Goal: Task Accomplishment & Management: Complete application form

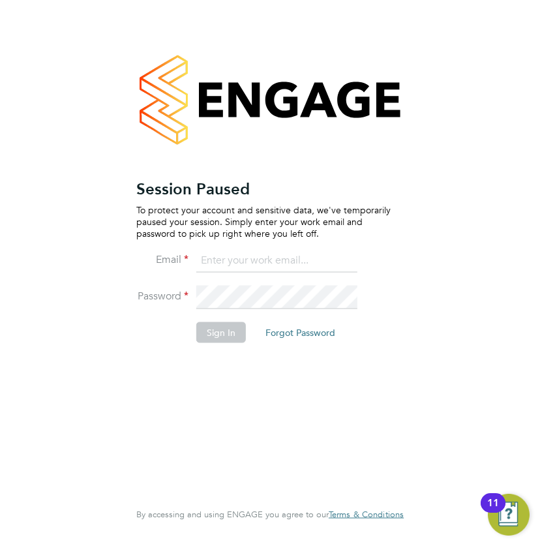
click at [285, 261] on input at bounding box center [276, 260] width 161 height 23
type input "resources@infinitivegroup.co.uk"
click at [242, 337] on button "Sign In" at bounding box center [221, 332] width 50 height 21
click at [226, 335] on button "Sign In" at bounding box center [221, 332] width 50 height 21
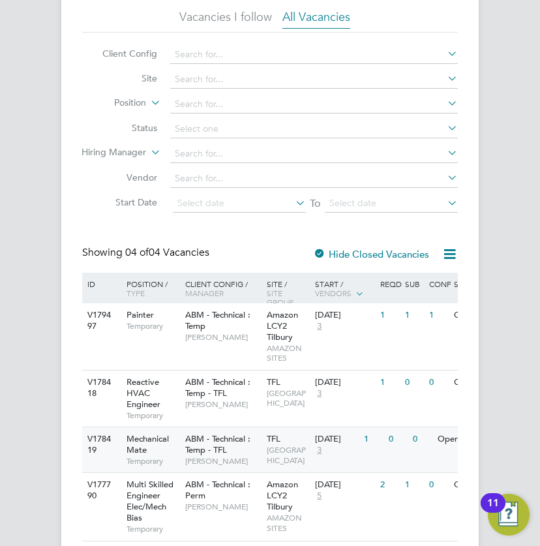
scroll to position [129, 0]
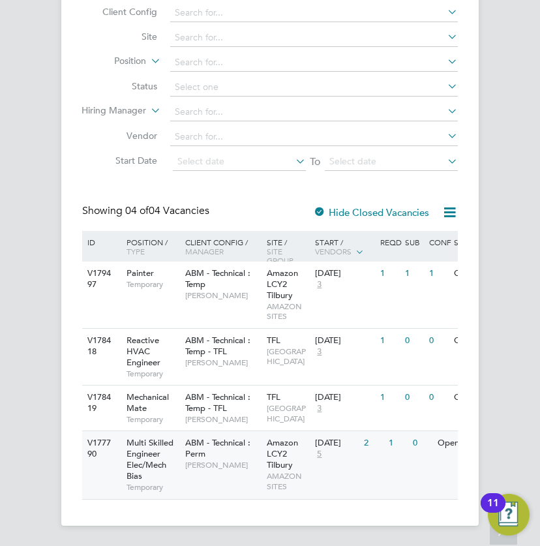
click at [292, 470] on span "Amazon LCY2 Tilbury" at bounding box center [282, 453] width 31 height 33
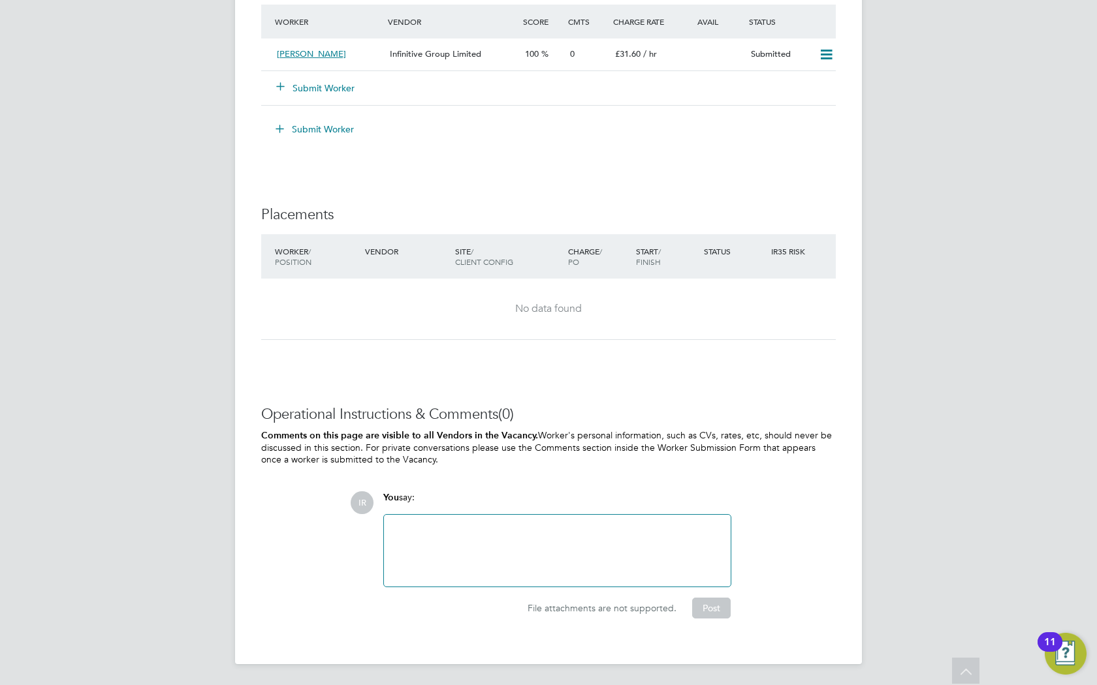
scroll to position [20, 281]
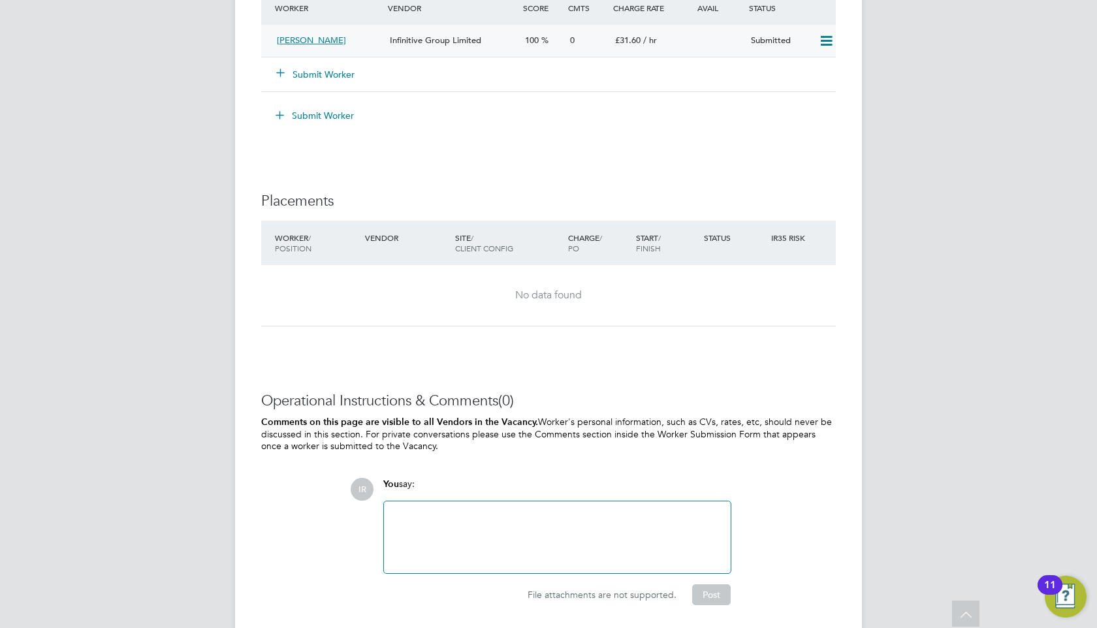
click at [540, 55] on div "Andrew Dungate Infinitive Group Limited 100 0 £31.60 / hr Submitted" at bounding box center [548, 41] width 574 height 32
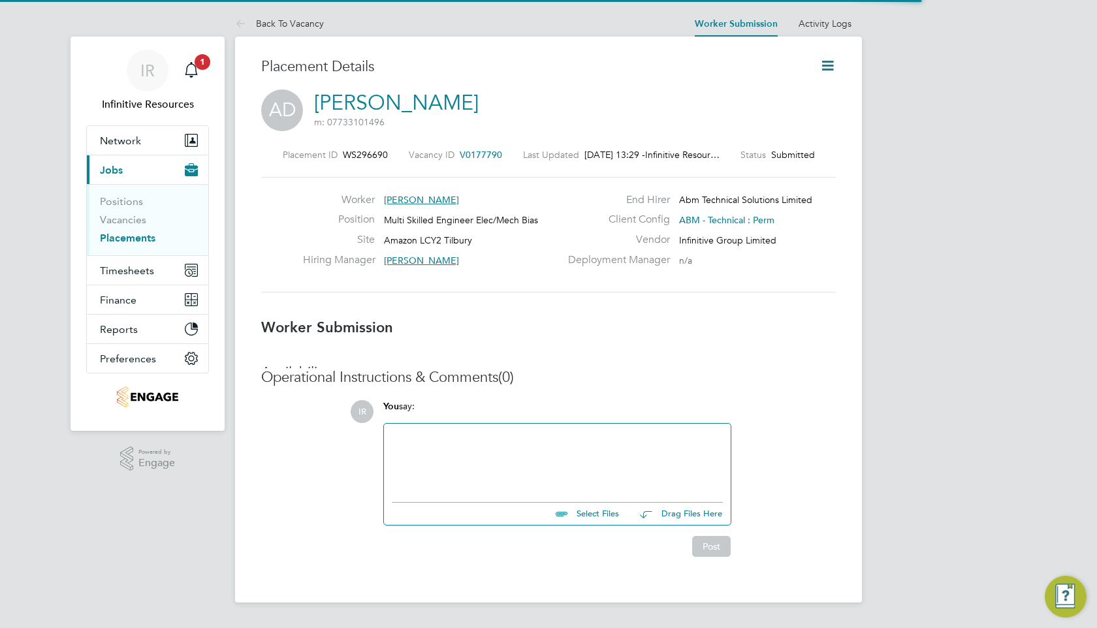
scroll to position [7, 7]
